Goal: Task Accomplishment & Management: Complete application form

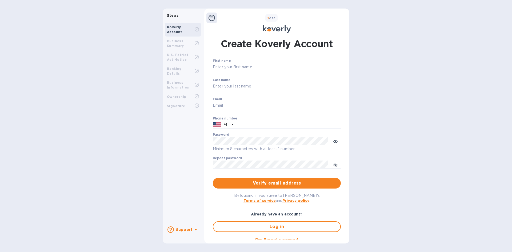
click at [236, 66] on input "First name" at bounding box center [277, 67] width 128 height 8
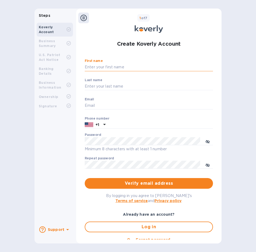
click at [100, 66] on input "First name" at bounding box center [149, 67] width 128 height 8
paste input "[PERSON_NAME]"
click at [131, 66] on input "[PERSON_NAME]" at bounding box center [149, 67] width 128 height 8
type input "RAESHASHAN"
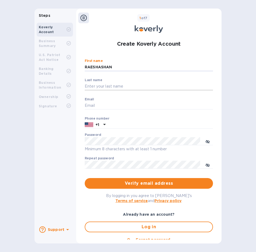
click at [113, 83] on input "Last name" at bounding box center [149, 86] width 128 height 8
paste input "[PERSON_NAME]"
type input "[PERSON_NAME]"
click at [114, 70] on input "RAESHASHAN" at bounding box center [149, 67] width 128 height 8
click at [95, 102] on input "Email" at bounding box center [149, 106] width 128 height 8
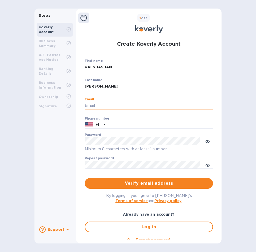
paste input "[EMAIL_ADDRESS][DOMAIN_NAME]"
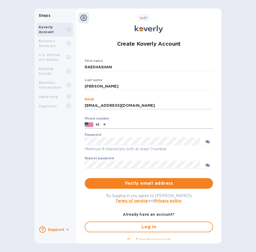
type input "[EMAIL_ADDRESS][DOMAIN_NAME]"
click at [125, 125] on input "text" at bounding box center [160, 125] width 105 height 8
click at [120, 126] on input "text" at bounding box center [160, 125] width 105 height 8
paste input "5733535908"
type input "5733535908"
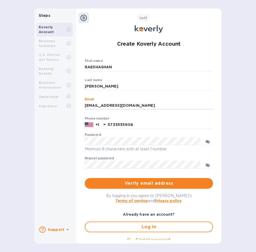
drag, startPoint x: 119, startPoint y: 106, endPoint x: 60, endPoint y: 105, distance: 59.2
click at [60, 105] on div "Steps Koverly Account Business Summary U.S. Patriot Act Notice Banking Details …" at bounding box center [127, 126] width 187 height 235
click at [120, 159] on div "Repeat password ​" at bounding box center [149, 165] width 128 height 19
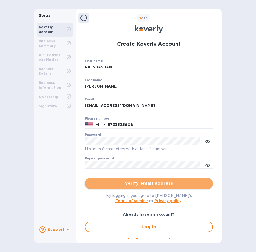
click at [147, 182] on span "Verify email address" at bounding box center [149, 183] width 120 height 6
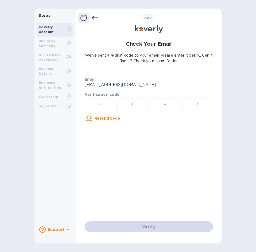
click at [99, 100] on div at bounding box center [100, 105] width 30 height 15
drag, startPoint x: 99, startPoint y: 100, endPoint x: 96, endPoint y: 105, distance: 5.7
click at [96, 105] on input "number" at bounding box center [100, 106] width 26 height 10
paste input "1"
type input "1"
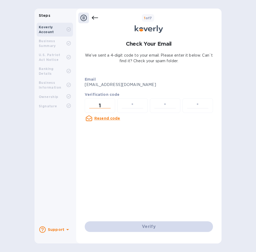
type input "8"
type input "9"
type input "2"
click at [147, 225] on div "Verify" at bounding box center [148, 226] width 132 height 15
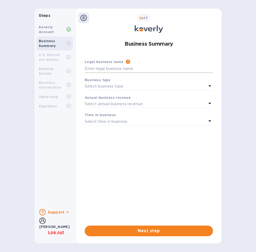
click at [109, 68] on input "text" at bounding box center [149, 69] width 128 height 8
click at [127, 69] on input "text" at bounding box center [149, 69] width 128 height 8
paste input "RAESHASHAN"
type input "RAESHASHAN llc"
click at [127, 87] on div "Select business type" at bounding box center [146, 86] width 122 height 7
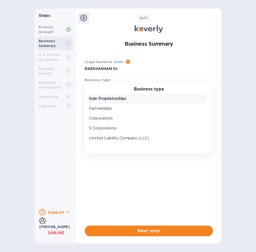
click at [112, 101] on p "Sole Proprietorships" at bounding box center [146, 99] width 115 height 6
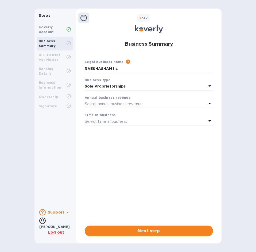
click at [108, 104] on p "Select annual business revenue" at bounding box center [114, 104] width 58 height 6
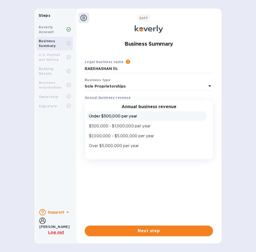
click at [114, 118] on p "Under $500,000 per year" at bounding box center [146, 116] width 115 height 6
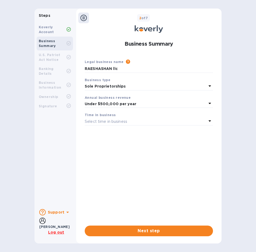
click at [115, 120] on p "Select time in business" at bounding box center [106, 122] width 42 height 6
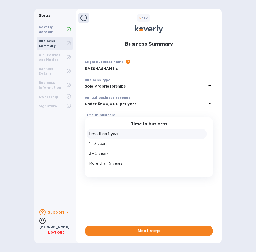
click at [110, 138] on div "Less than 1 year" at bounding box center [146, 134] width 117 height 8
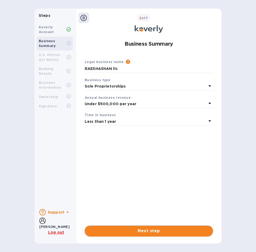
click at [150, 234] on button "Next step" at bounding box center [149, 231] width 128 height 11
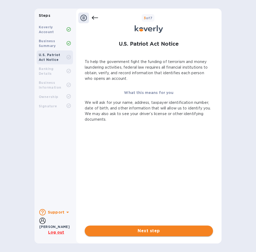
click at [151, 232] on span "Next step" at bounding box center [149, 231] width 120 height 6
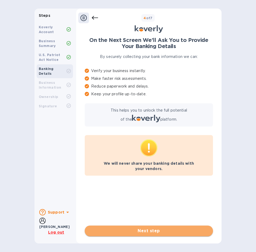
click at [151, 232] on span "Next step" at bounding box center [149, 231] width 120 height 6
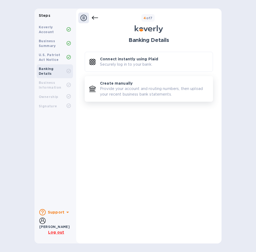
click at [120, 92] on p "Provide your account and routing numbers, then upload your recent business bank…" at bounding box center [154, 91] width 108 height 11
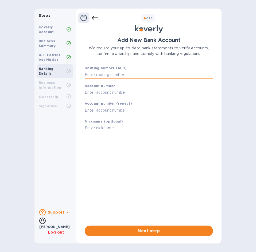
click at [102, 75] on input "text" at bounding box center [149, 75] width 128 height 8
click at [115, 74] on input "text" at bounding box center [149, 75] width 128 height 8
click at [107, 94] on input "text" at bounding box center [149, 93] width 128 height 8
paste input "27001003977227676"
type input "27001003977227676"
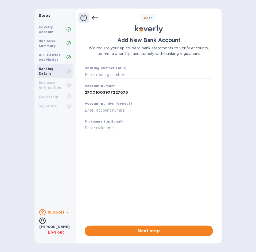
click at [107, 107] on input "text" at bounding box center [149, 110] width 128 height 8
paste input "27001003977227676"
type input "27001003977227676"
click at [116, 78] on input "text" at bounding box center [149, 75] width 128 height 8
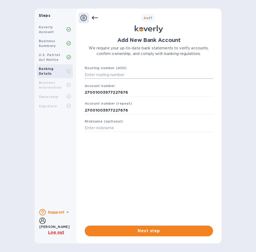
click at [105, 76] on input "text" at bounding box center [149, 75] width 128 height 8
paste input "071919133"
type input "071919133"
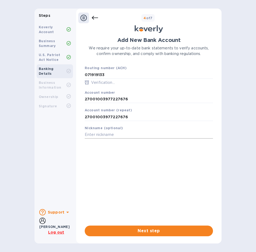
click at [103, 125] on div "Nickname (optional)" at bounding box center [148, 132] width 132 height 18
click at [110, 133] on input "text" at bounding box center [149, 135] width 128 height 8
type input "asda"
click at [148, 235] on button "Next step" at bounding box center [149, 231] width 128 height 11
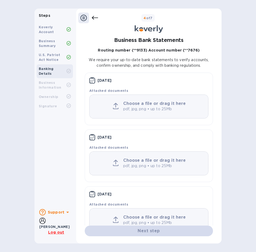
scroll to position [18, 0]
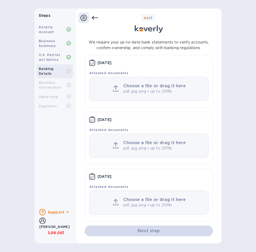
click at [94, 19] on icon at bounding box center [95, 18] width 6 height 6
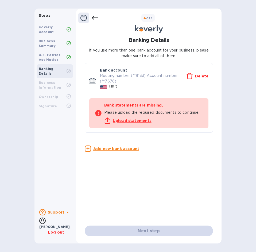
click at [93, 17] on icon at bounding box center [95, 18] width 6 height 4
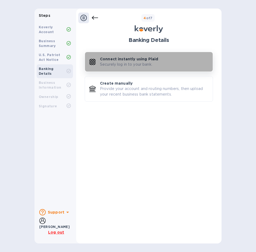
click at [126, 64] on p "Securely log in to your bank." at bounding box center [126, 65] width 52 height 6
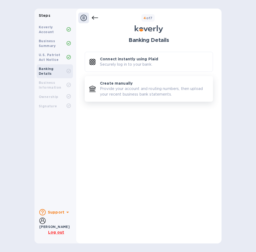
click at [131, 90] on p "Provide your account and routing numbers, then upload your recent business bank…" at bounding box center [154, 91] width 108 height 11
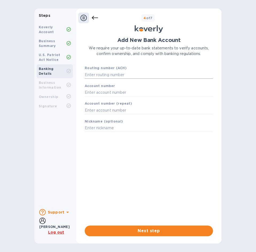
click at [120, 74] on input "text" at bounding box center [149, 75] width 128 height 8
click at [113, 109] on input "text" at bounding box center [149, 110] width 128 height 8
click at [114, 74] on input "text" at bounding box center [149, 75] width 128 height 8
paste input "071919133"
type input "071919133"
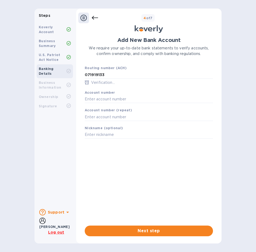
click at [114, 91] on div "Account number" at bounding box center [148, 97] width 132 height 18
click at [110, 97] on input "text" at bounding box center [149, 99] width 128 height 8
click at [115, 98] on input "text" at bounding box center [149, 99] width 128 height 8
paste input "27001003977227676"
type input "27001003977227676"
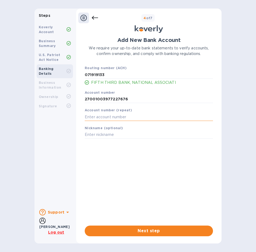
click at [122, 118] on input "text" at bounding box center [149, 117] width 128 height 8
paste input "27001003977227676"
type input "27001003977227676"
click at [117, 137] on input "text" at bounding box center [149, 135] width 128 height 8
click at [150, 231] on span "Next step" at bounding box center [149, 231] width 120 height 6
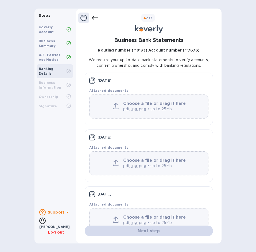
click at [135, 103] on b "Choose a file or drag it here" at bounding box center [154, 103] width 62 height 5
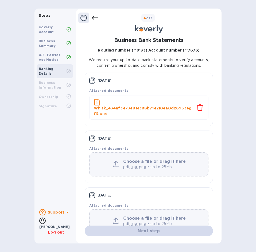
click at [137, 165] on p "pdf, jpg, png • up to 25Mb" at bounding box center [155, 167] width 64 height 6
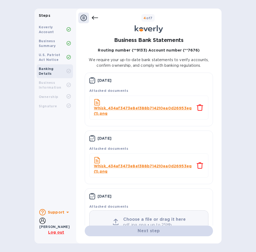
scroll to position [20, 0]
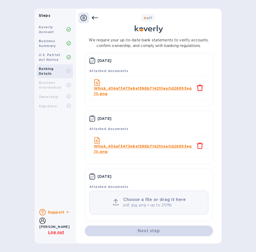
click at [144, 203] on p "pdf, jpg, png • up to 25Mb" at bounding box center [155, 205] width 64 height 6
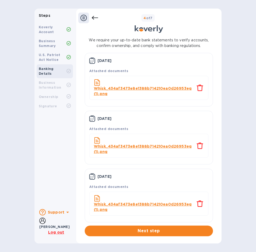
scroll to position [21, 0]
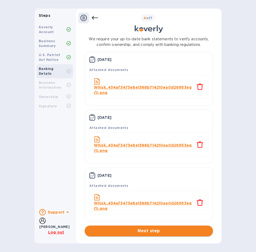
click at [148, 231] on span "Next step" at bounding box center [149, 231] width 120 height 6
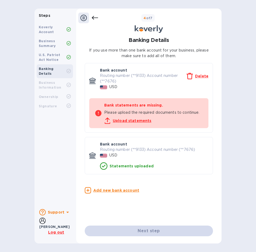
click at [200, 75] on u "Delete" at bounding box center [201, 76] width 13 height 4
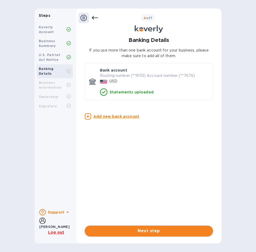
click at [141, 228] on span "Next step" at bounding box center [149, 231] width 120 height 6
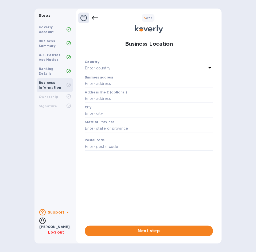
click at [99, 69] on p "Enter country" at bounding box center [98, 68] width 26 height 6
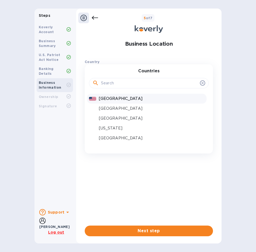
click at [109, 102] on div "[GEOGRAPHIC_DATA]" at bounding box center [152, 99] width 108 height 8
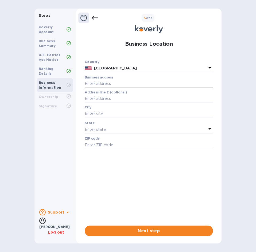
click at [102, 84] on input "text" at bounding box center [149, 84] width 128 height 8
click at [107, 84] on input "text" at bounding box center [149, 84] width 128 height 8
paste input "text"
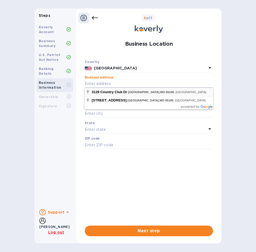
type input "[STREET_ADDRESS]"
type input "[GEOGRAPHIC_DATA]"
type input "65109"
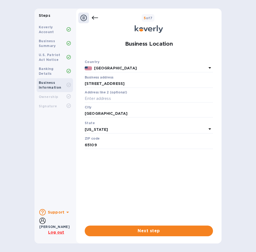
type input "[STREET_ADDRESS]"
click at [141, 235] on button "Next step" at bounding box center [149, 231] width 128 height 11
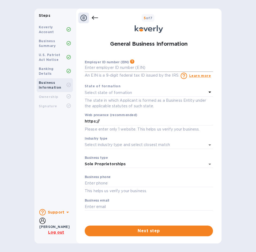
click at [111, 68] on input "text" at bounding box center [149, 68] width 128 height 8
click at [112, 66] on input "text" at bounding box center [149, 68] width 128 height 8
click at [116, 69] on input "text" at bounding box center [149, 68] width 128 height 8
click at [130, 95] on p "Select state of formation" at bounding box center [108, 93] width 47 height 6
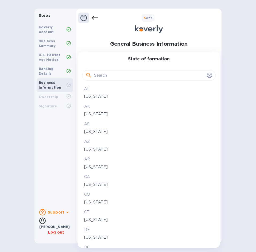
click at [107, 74] on input "text" at bounding box center [149, 76] width 110 height 8
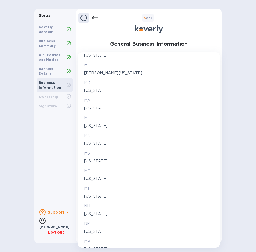
scroll to position [133, 0]
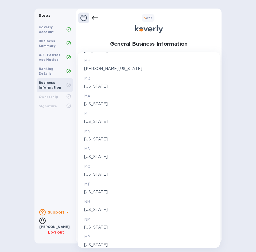
type input "m"
click at [96, 175] on p "[US_STATE]" at bounding box center [148, 175] width 129 height 6
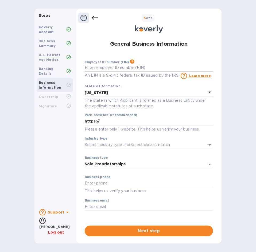
click at [114, 68] on input "text" at bounding box center [149, 68] width 128 height 8
click at [101, 147] on input "Industry type" at bounding box center [141, 145] width 113 height 8
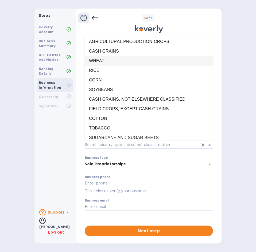
click at [109, 61] on li "WHEAT" at bounding box center [149, 61] width 128 height 10
type input "WHEAT"
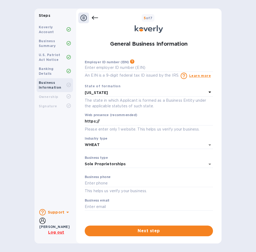
click at [121, 54] on div "General Business Information Employer ID number (EIN) Please make sure it match…" at bounding box center [148, 136] width 133 height 199
type input "***86"
click at [162, 63] on div "Employer ID number (EIN) Please make sure it matches the information on your SS…" at bounding box center [149, 69] width 128 height 19
click at [104, 182] on input "text" at bounding box center [149, 183] width 128 height 8
click at [109, 208] on input "text" at bounding box center [149, 207] width 128 height 8
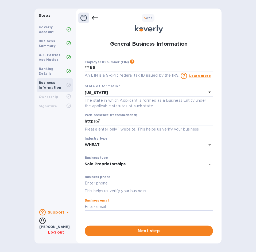
click at [109, 181] on input "text" at bounding box center [149, 183] width 128 height 8
paste input "5733535908"
type input "5733535908"
click at [116, 204] on input "text" at bounding box center [149, 207] width 128 height 8
click at [103, 204] on input "text" at bounding box center [149, 207] width 128 height 8
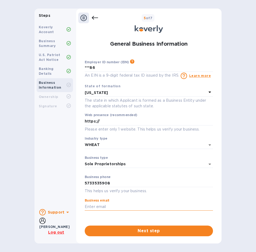
click at [103, 204] on input "text" at bounding box center [149, 207] width 128 height 8
paste input "[EMAIL_ADDRESS][DOMAIN_NAME]"
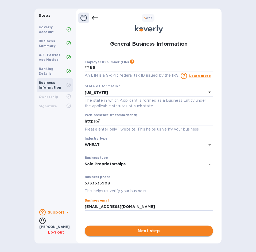
type input "[EMAIL_ADDRESS][DOMAIN_NAME]"
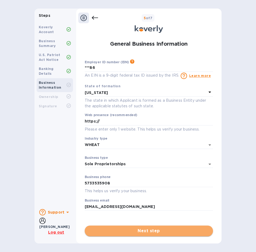
click at [152, 231] on span "Next step" at bounding box center [149, 231] width 120 height 6
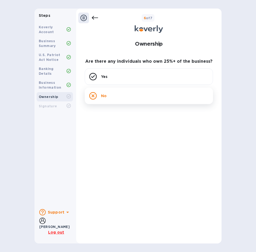
click at [108, 96] on div "No" at bounding box center [149, 96] width 128 height 17
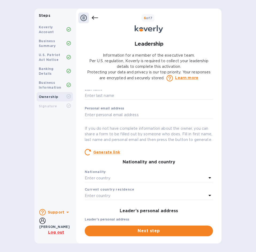
scroll to position [0, 0]
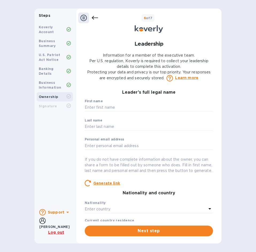
click at [94, 16] on icon at bounding box center [95, 18] width 6 height 6
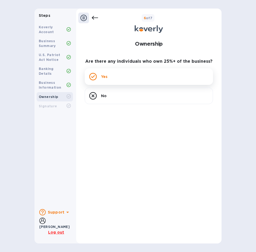
click at [117, 78] on div "Yes" at bounding box center [149, 76] width 128 height 17
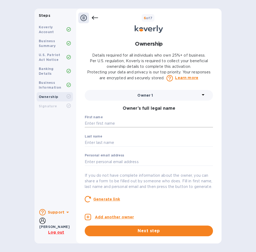
click at [121, 122] on input "text" at bounding box center [149, 124] width 128 height 8
click at [110, 121] on input "text" at bounding box center [149, 124] width 128 height 8
paste input "[PERSON_NAME]"
click at [131, 124] on input "[PERSON_NAME]" at bounding box center [149, 124] width 128 height 8
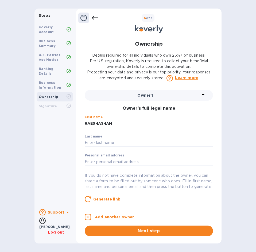
type input "RAESHASHAN"
click at [101, 151] on p "​" at bounding box center [149, 150] width 128 height 6
click at [103, 143] on input "text" at bounding box center [149, 143] width 128 height 8
paste input "[PERSON_NAME]"
type input "[PERSON_NAME]"
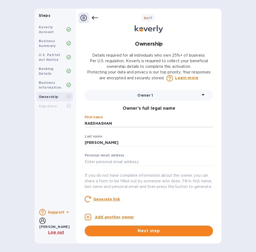
drag, startPoint x: 112, startPoint y: 123, endPoint x: 214, endPoint y: 126, distance: 102.0
click at [212, 130] on div "Owner 1 Owner’s full legal name First name [PERSON_NAME] ​ Last name [PERSON_NA…" at bounding box center [149, 147] width 128 height 114
type input "RAESHASHAN"
click at [128, 163] on input "text" at bounding box center [149, 162] width 128 height 8
click at [112, 157] on label "Personal email address" at bounding box center [104, 155] width 39 height 3
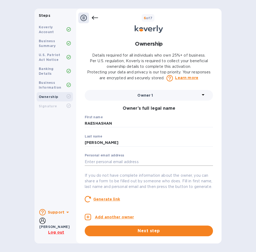
click at [113, 161] on input "text" at bounding box center [149, 162] width 128 height 8
paste input "[EMAIL_ADDRESS][DOMAIN_NAME]"
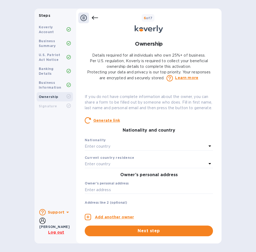
scroll to position [80, 0]
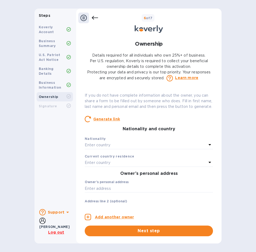
type input "[EMAIL_ADDRESS][DOMAIN_NAME]"
click at [102, 148] on p "Enter country" at bounding box center [98, 145] width 26 height 6
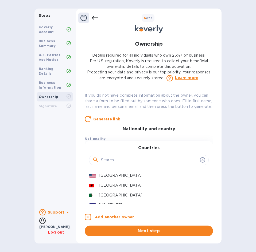
click at [113, 178] on p "[GEOGRAPHIC_DATA]" at bounding box center [151, 176] width 105 height 6
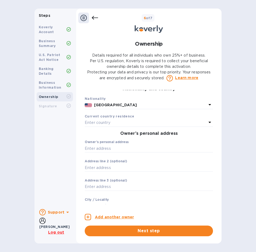
scroll to position [133, 0]
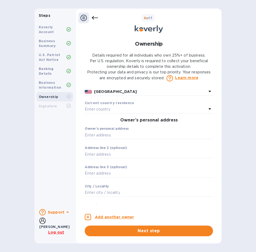
click at [112, 112] on div "Enter country" at bounding box center [146, 109] width 122 height 7
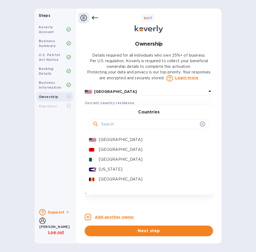
click at [114, 143] on p "[GEOGRAPHIC_DATA]" at bounding box center [151, 140] width 105 height 6
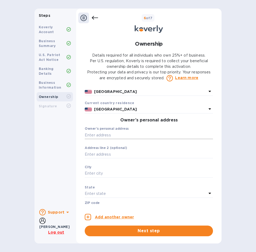
click at [117, 139] on input "text" at bounding box center [149, 135] width 128 height 8
click at [96, 139] on input "text" at bounding box center [149, 135] width 128 height 8
paste input "text"
type input "[STREET_ADDRESS]"
type input "[GEOGRAPHIC_DATA]"
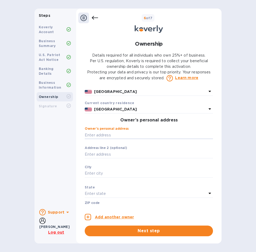
type input "65109"
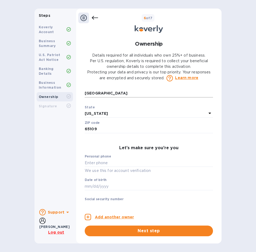
scroll to position [231, 0]
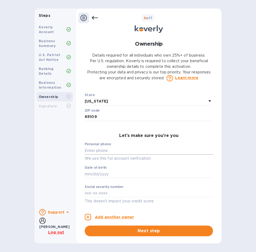
type input "[STREET_ADDRESS]"
click at [106, 149] on input "text" at bounding box center [149, 151] width 128 height 8
click at [117, 151] on input "text" at bounding box center [149, 151] width 128 height 8
click at [109, 176] on input "text" at bounding box center [149, 174] width 128 height 8
click at [101, 192] on input "text" at bounding box center [149, 193] width 128 height 8
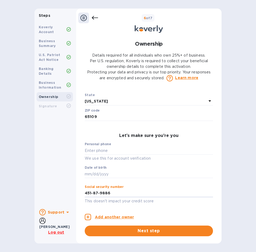
type input "***86"
type input "***87"
type input "***08"
click at [191, 135] on h3 "Let’s make sure you’re you" at bounding box center [149, 135] width 128 height 5
drag, startPoint x: 141, startPoint y: 231, endPoint x: 144, endPoint y: 219, distance: 12.8
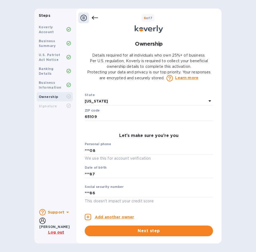
click at [141, 231] on span "Next step" at bounding box center [149, 231] width 120 height 6
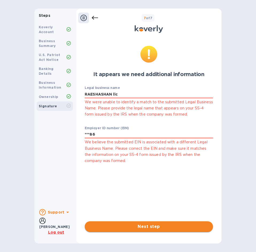
click at [148, 225] on span "Next step" at bounding box center [149, 226] width 120 height 6
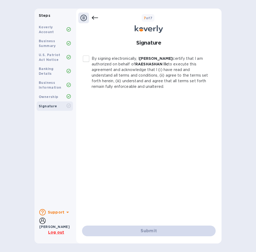
click at [84, 57] on input "By signing electronically, I [PERSON_NAME] certify that I am authorized on beha…" at bounding box center [85, 58] width 11 height 11
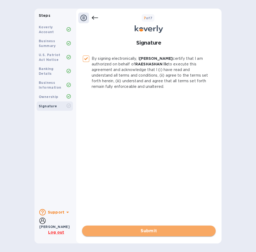
click at [152, 230] on span "Submit" at bounding box center [148, 231] width 125 height 6
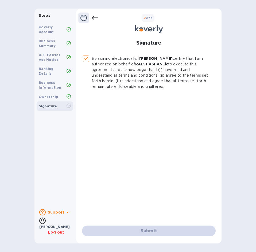
checkbox input "false"
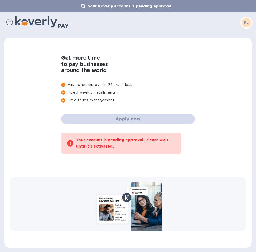
click at [244, 23] on b "RL" at bounding box center [246, 23] width 5 height 4
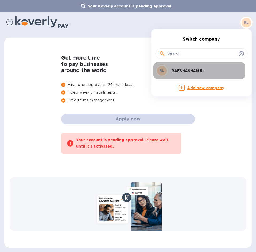
click at [183, 72] on p "RAESHASHAN llc" at bounding box center [204, 70] width 67 height 5
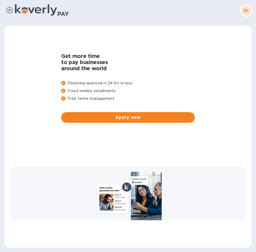
click at [244, 10] on b "RL" at bounding box center [246, 11] width 5 height 4
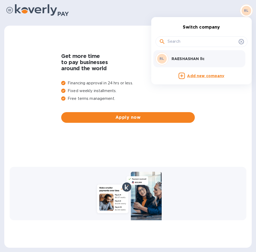
click at [241, 42] on icon at bounding box center [241, 41] width 2 height 2
